Goal: Check status

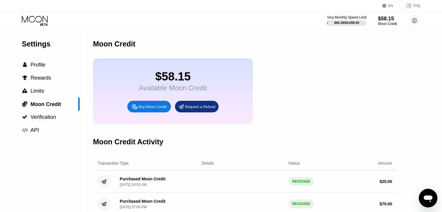
click at [39, 29] on div "Visa Monthly Spend Limit $60.36 / $4,000.00 $58.15 Moon Credit OTC Sicherheit e…" at bounding box center [221, 20] width 442 height 17
click at [38, 24] on icon at bounding box center [35, 21] width 27 height 10
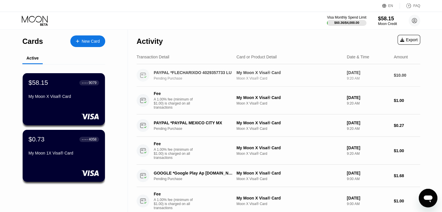
click at [277, 71] on div "My Moon X Visa® Card" at bounding box center [289, 72] width 106 height 5
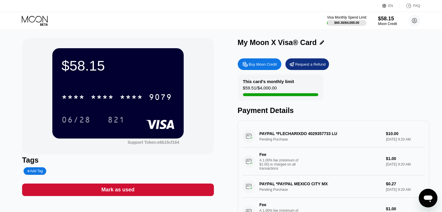
click at [317, 67] on div "Request a Refund" at bounding box center [310, 64] width 30 height 5
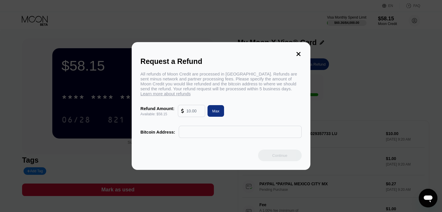
click at [298, 52] on icon at bounding box center [298, 54] width 4 height 4
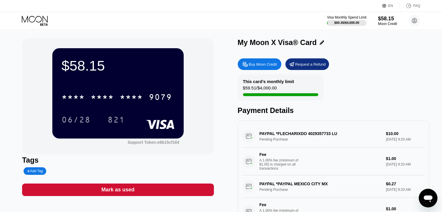
click at [335, 143] on div "PAYPAL *FLECHARIXDO 4029357733 LU Pending Purchase $10.00 [DATE] 9:20 AM Fee A …" at bounding box center [333, 150] width 182 height 50
click at [316, 134] on div "PAYPAL *FLECHARIXDO 4029357733 LU Pending Purchase $10.00 [DATE] 9:20 AM Fee A …" at bounding box center [333, 150] width 182 height 50
